Goal: Information Seeking & Learning: Learn about a topic

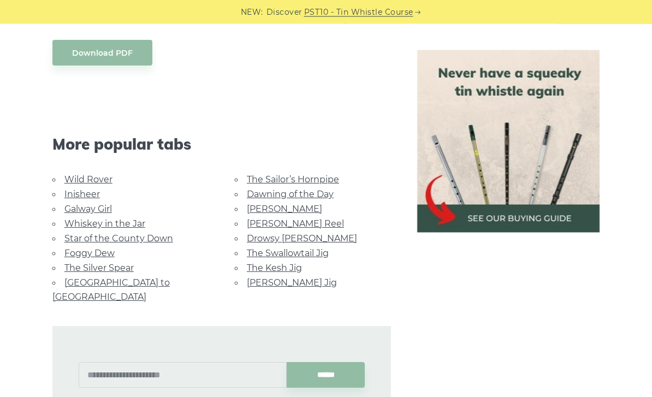
scroll to position [1096, 0]
click at [152, 235] on link "Star of the County Down" at bounding box center [118, 238] width 109 height 10
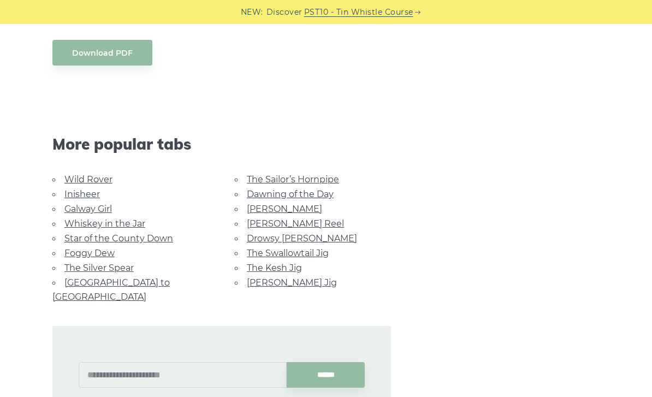
scroll to position [1131, 0]
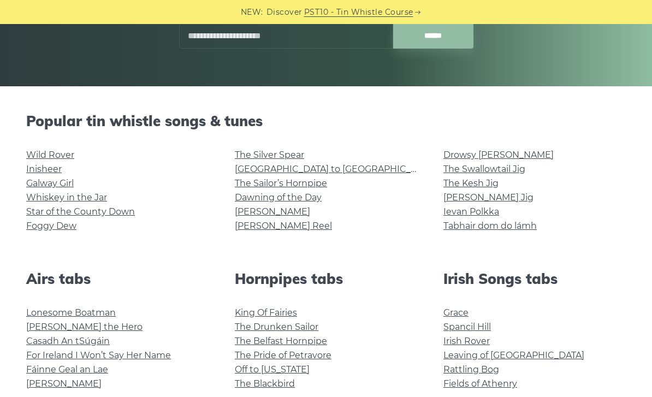
scroll to position [200, 0]
click at [55, 228] on link "Foggy Dew" at bounding box center [51, 226] width 50 height 10
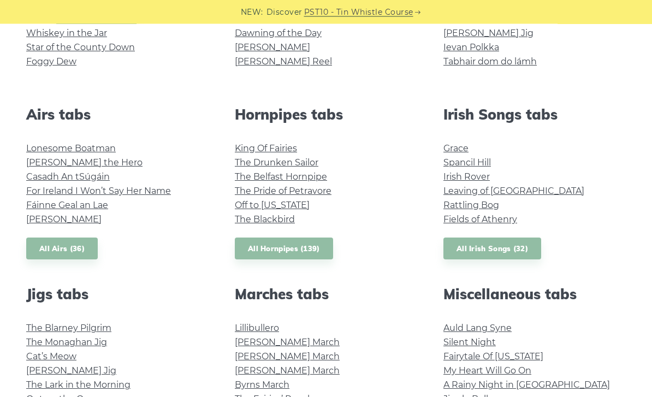
scroll to position [364, 0]
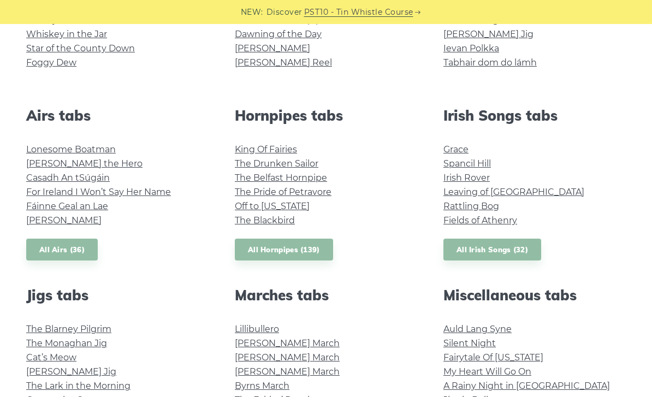
click at [94, 144] on link "Lonesome Boatman" at bounding box center [71, 149] width 90 height 10
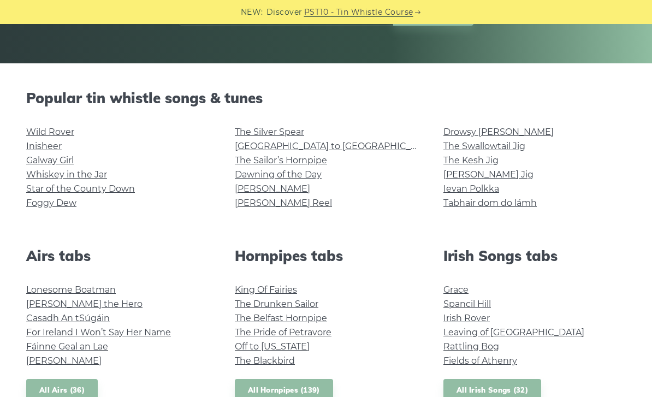
scroll to position [202, 0]
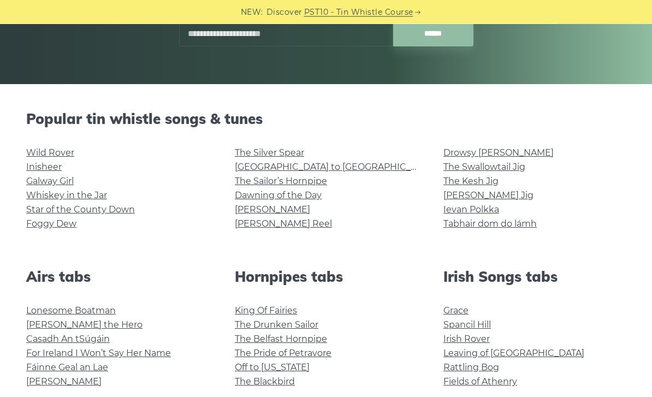
click at [281, 164] on link "[GEOGRAPHIC_DATA] to [GEOGRAPHIC_DATA]" at bounding box center [335, 167] width 201 height 10
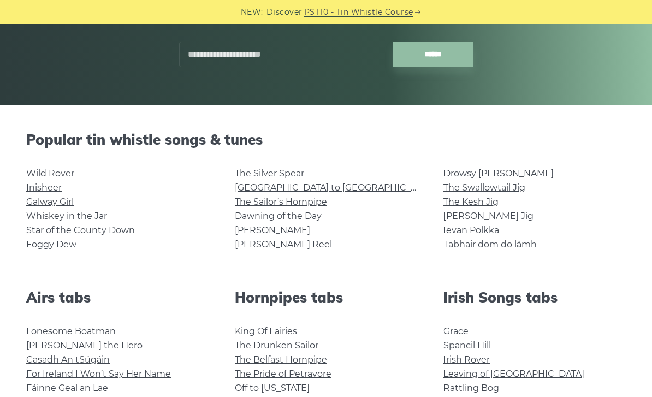
scroll to position [181, 0]
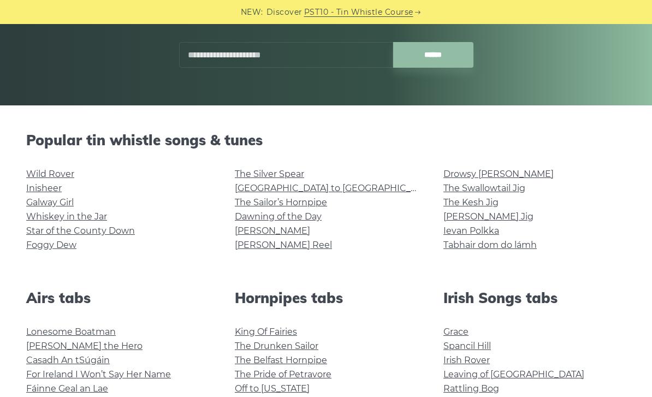
click at [82, 213] on link "Whiskey in the Jar" at bounding box center [66, 216] width 81 height 10
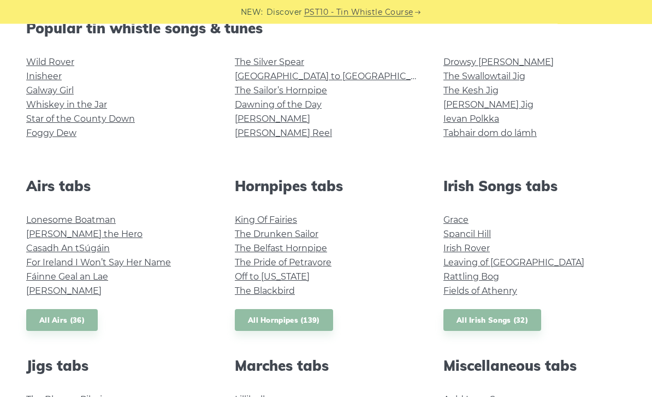
scroll to position [292, 0]
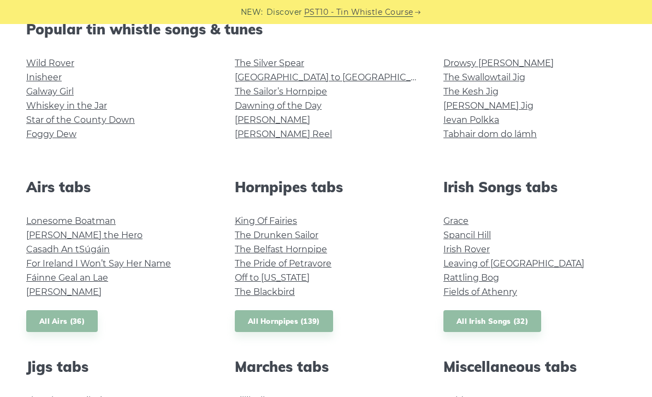
click at [465, 222] on link "Grace" at bounding box center [455, 221] width 25 height 10
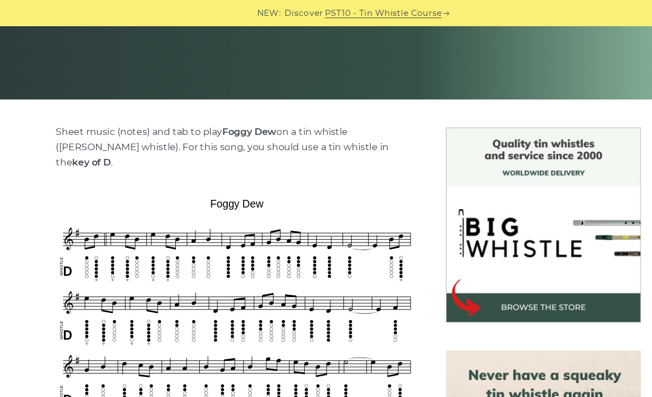
scroll to position [163, 0]
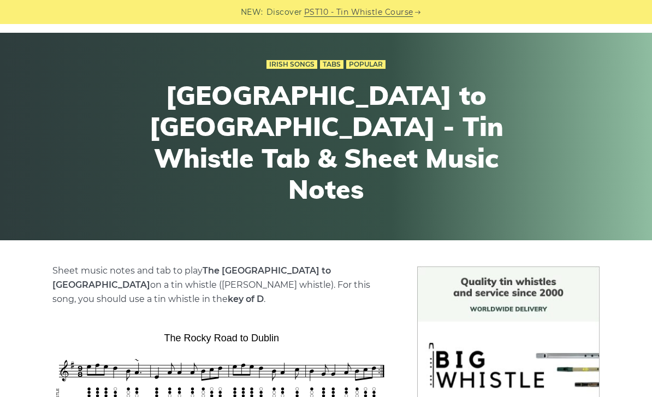
scroll to position [46, 0]
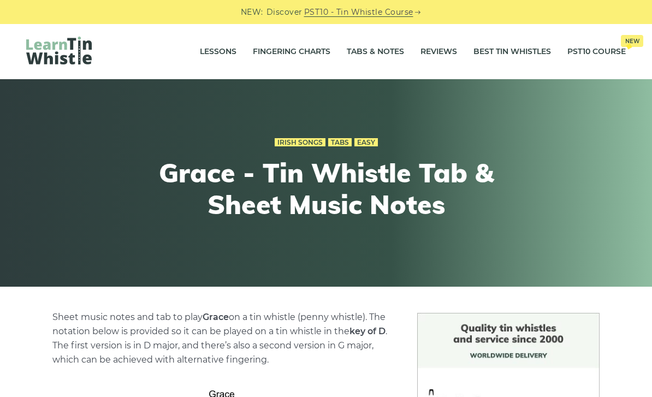
click at [380, 55] on link "Tabs & Notes" at bounding box center [375, 51] width 57 height 27
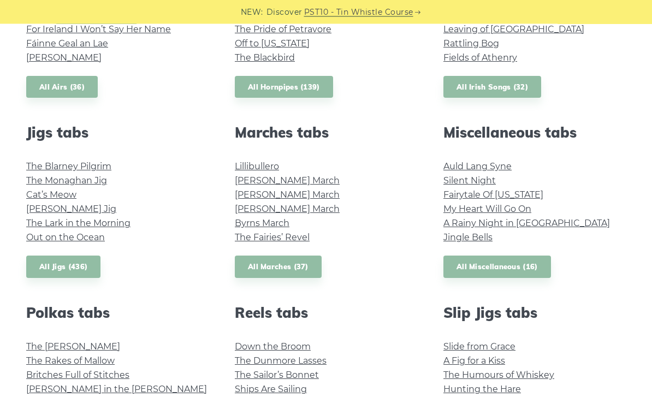
scroll to position [528, 0]
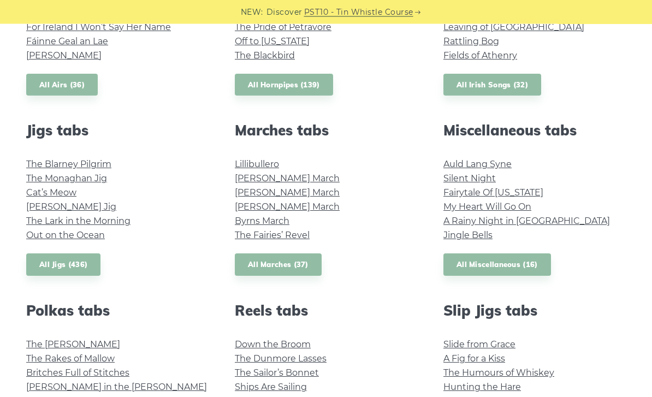
click at [496, 220] on link "A Rainy Night in Soho" at bounding box center [526, 221] width 167 height 10
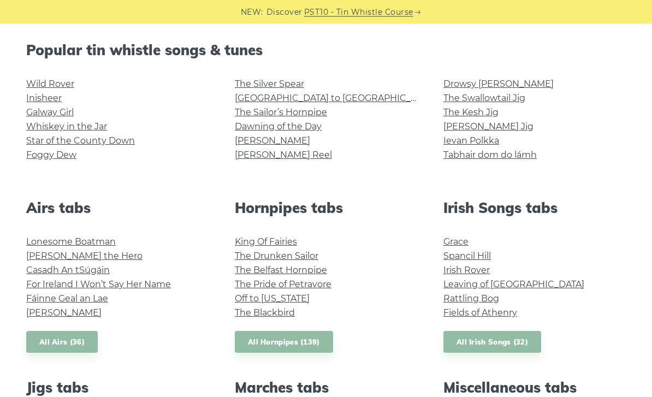
scroll to position [271, 0]
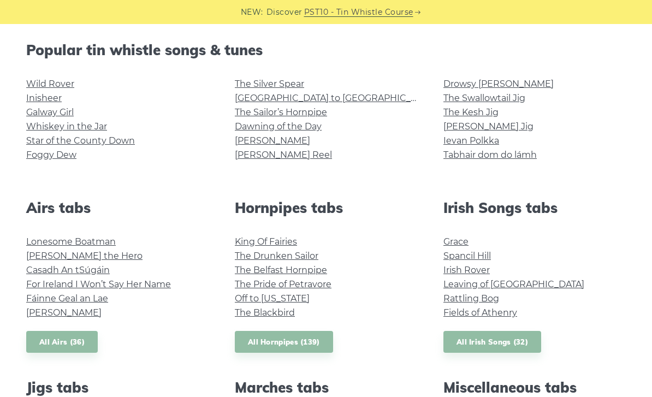
click at [64, 344] on link "All Airs (36)" at bounding box center [62, 342] width 72 height 22
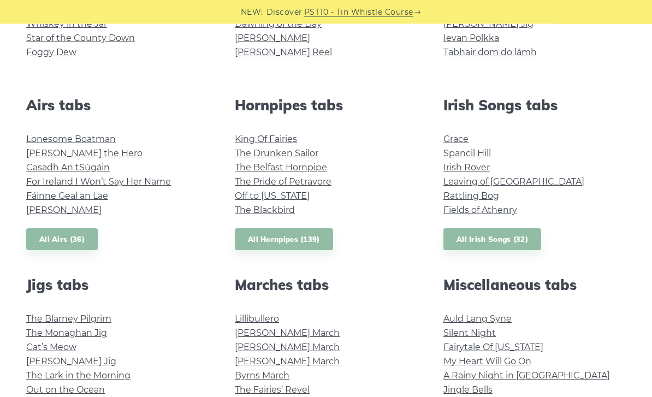
scroll to position [374, 0]
click at [478, 235] on link "All Irish Songs (32)" at bounding box center [492, 239] width 98 height 22
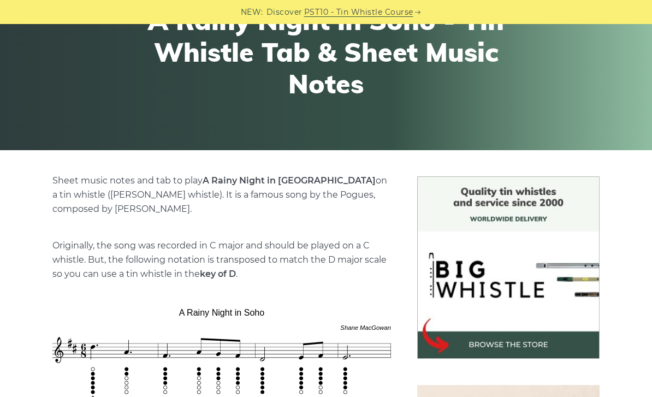
scroll to position [115, 0]
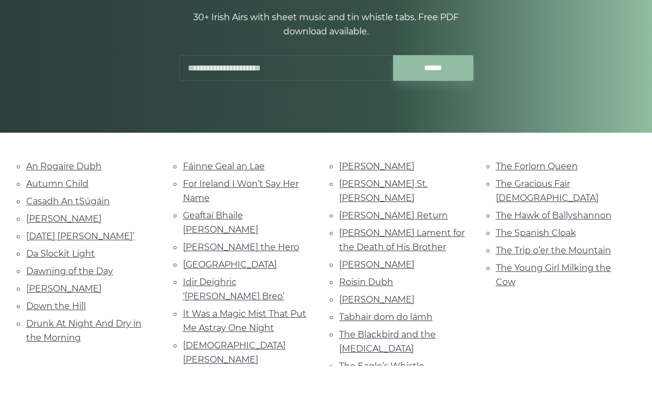
scroll to position [158, 0]
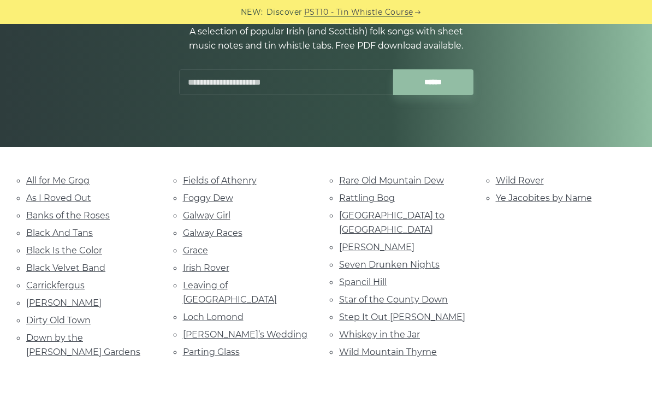
scroll to position [140, 0]
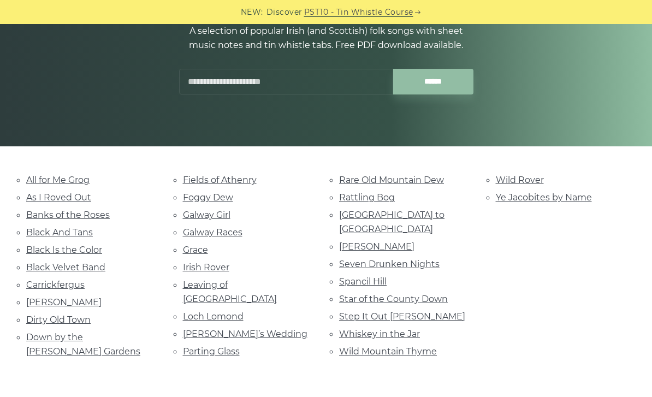
click at [524, 182] on link "Wild Rover" at bounding box center [520, 180] width 48 height 10
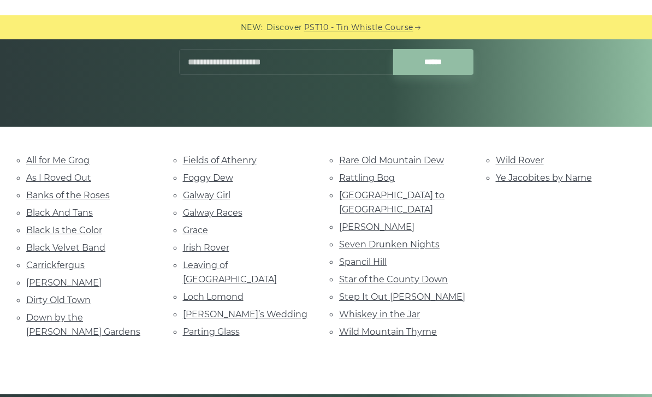
scroll to position [159, 0]
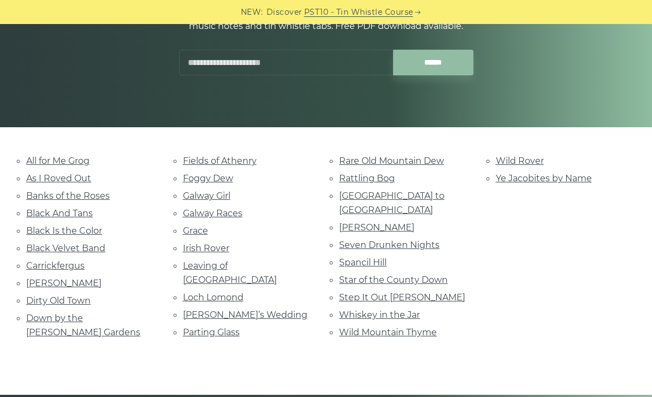
click at [400, 240] on link "Seven Drunken Nights" at bounding box center [389, 245] width 100 height 10
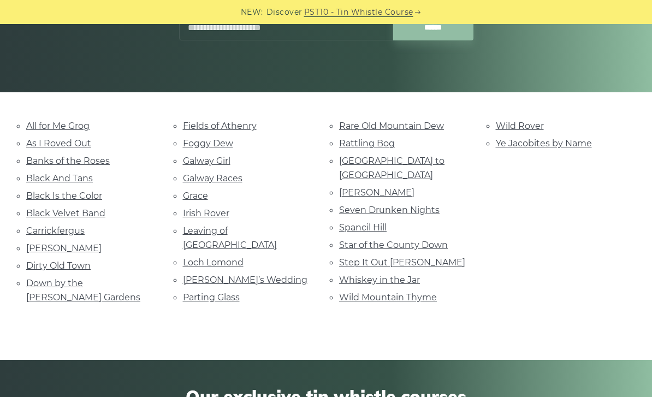
click at [78, 214] on link "Black Velvet Band" at bounding box center [65, 213] width 79 height 10
click at [212, 292] on link "Parting Glass" at bounding box center [211, 297] width 57 height 10
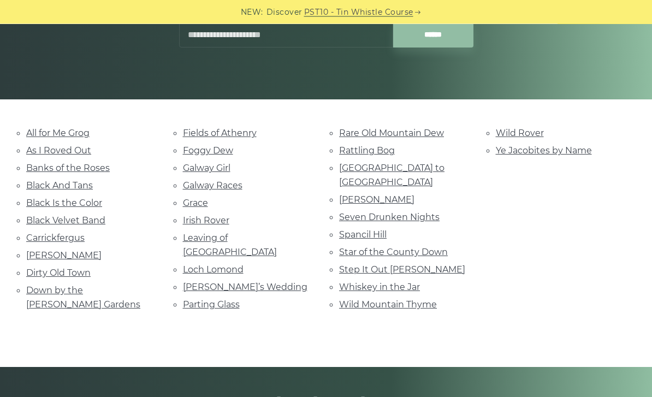
scroll to position [187, 0]
click at [392, 194] on link "[PERSON_NAME]" at bounding box center [376, 199] width 75 height 10
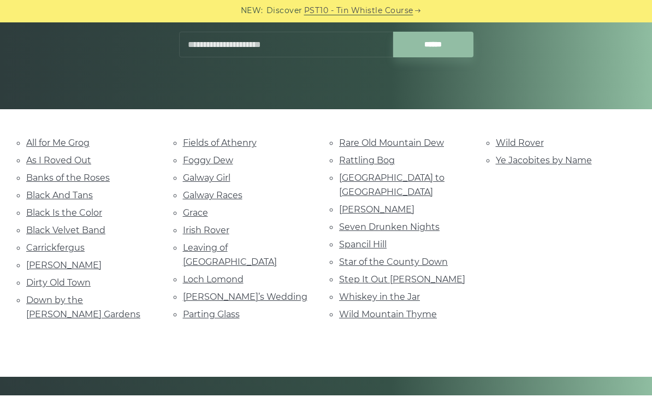
scroll to position [177, 0]
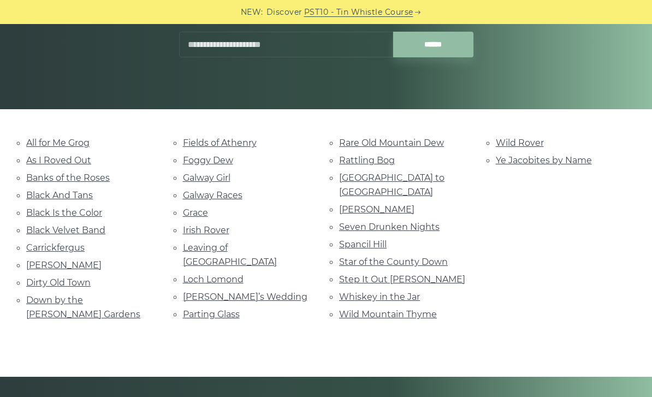
click at [198, 213] on link "Grace" at bounding box center [195, 212] width 25 height 10
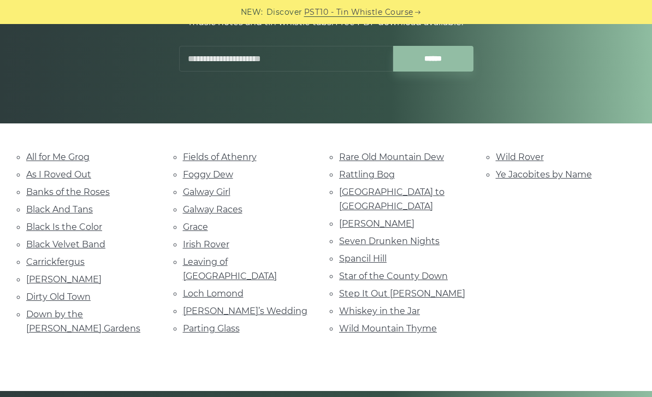
scroll to position [163, 0]
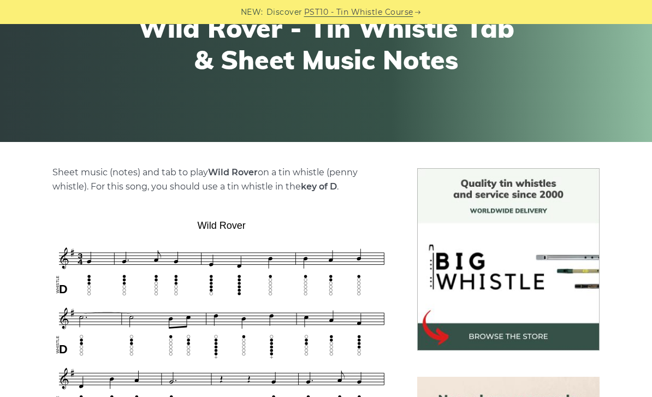
scroll to position [144, 0]
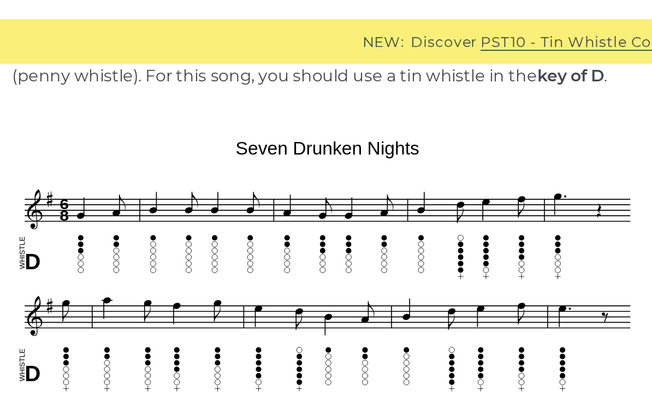
scroll to position [290, 0]
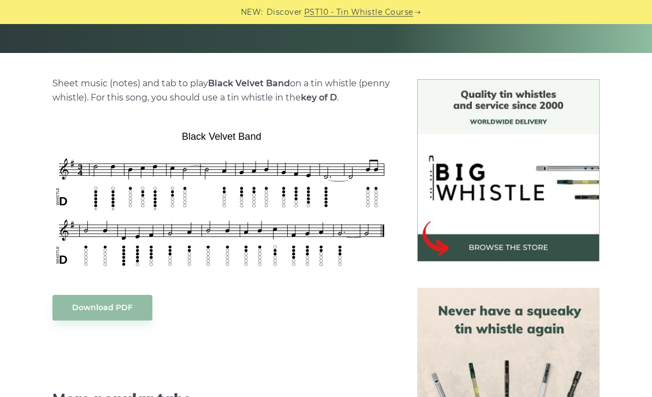
scroll to position [248, 0]
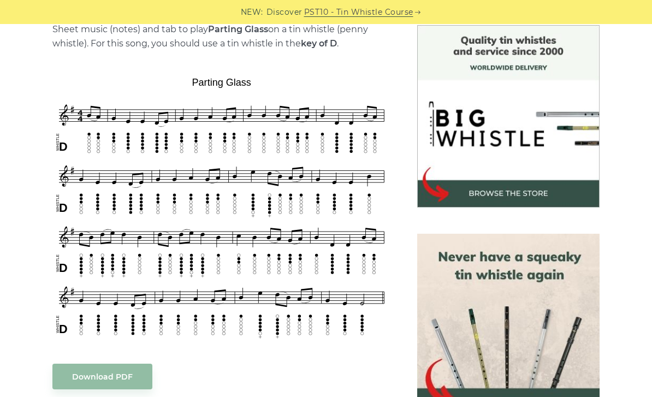
scroll to position [302, 0]
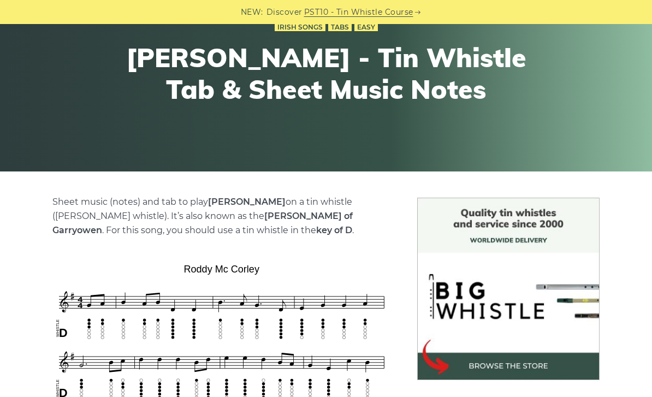
scroll to position [115, 0]
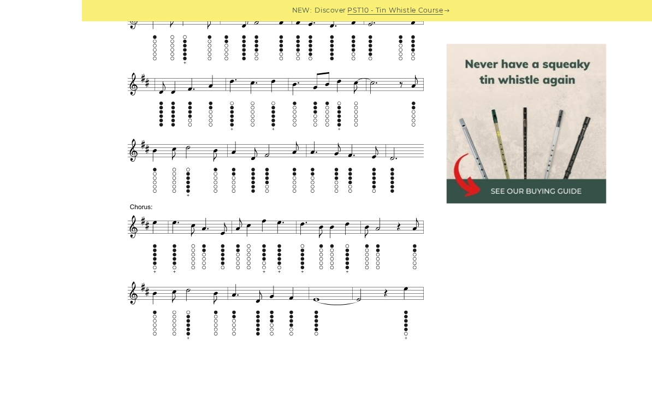
scroll to position [536, 0]
